Goal: Transaction & Acquisition: Purchase product/service

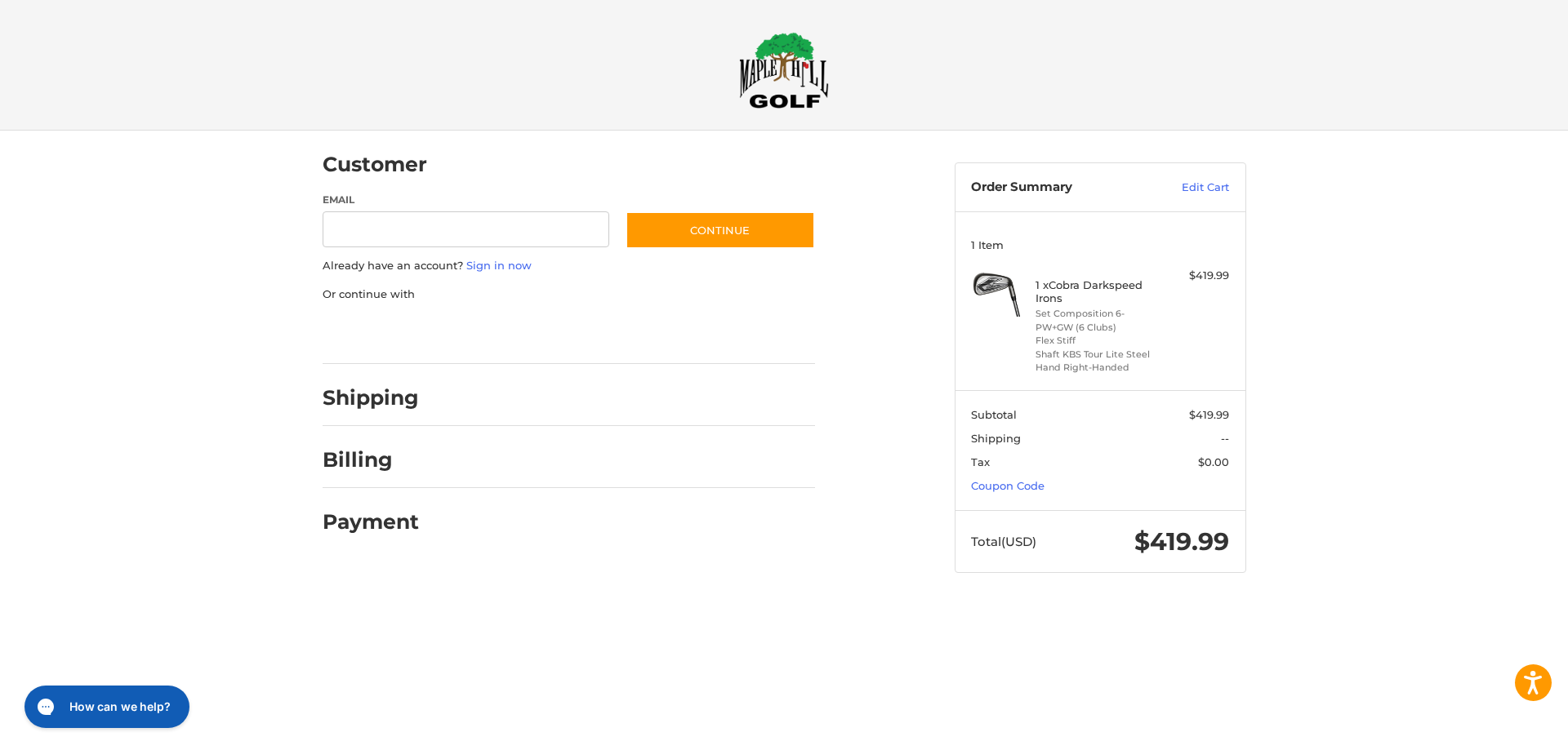
click at [445, 388] on div "Shipping" at bounding box center [569, 398] width 493 height 55
click at [666, 409] on div at bounding box center [624, 402] width 381 height 21
click at [1211, 194] on link "Edit Cart" at bounding box center [1187, 188] width 82 height 16
click at [1211, 185] on link "Edit Cart" at bounding box center [1187, 188] width 82 height 16
